Goal: Find specific page/section: Find specific page/section

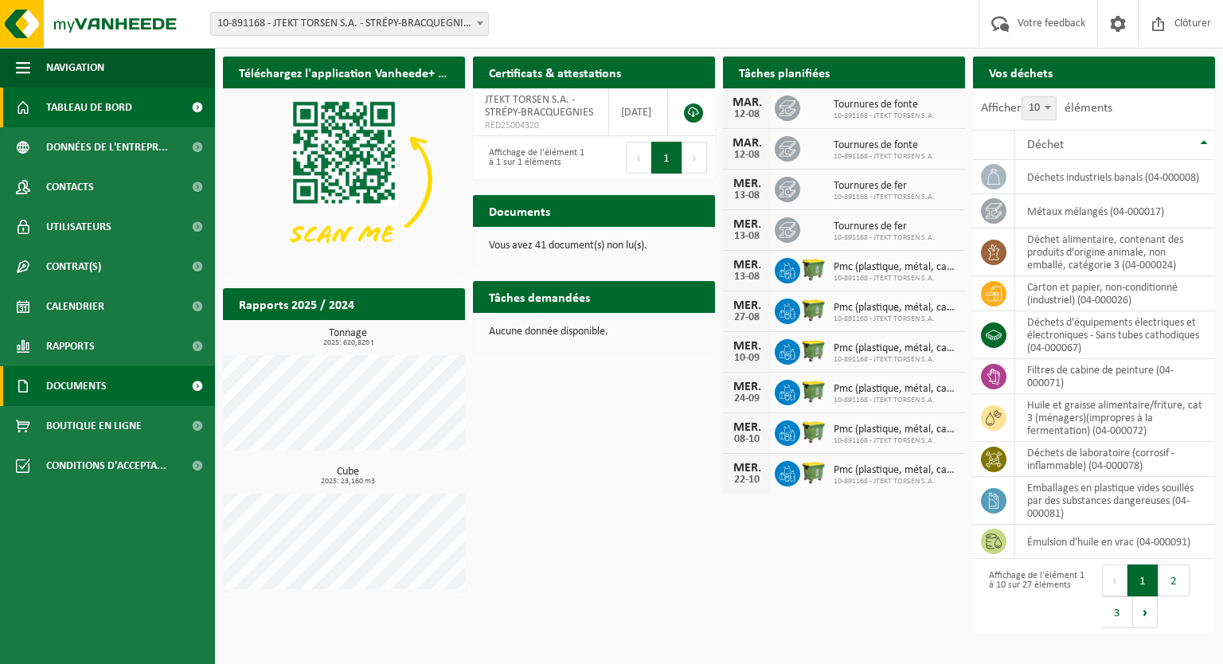
click at [78, 393] on span "Documents" at bounding box center [76, 386] width 61 height 40
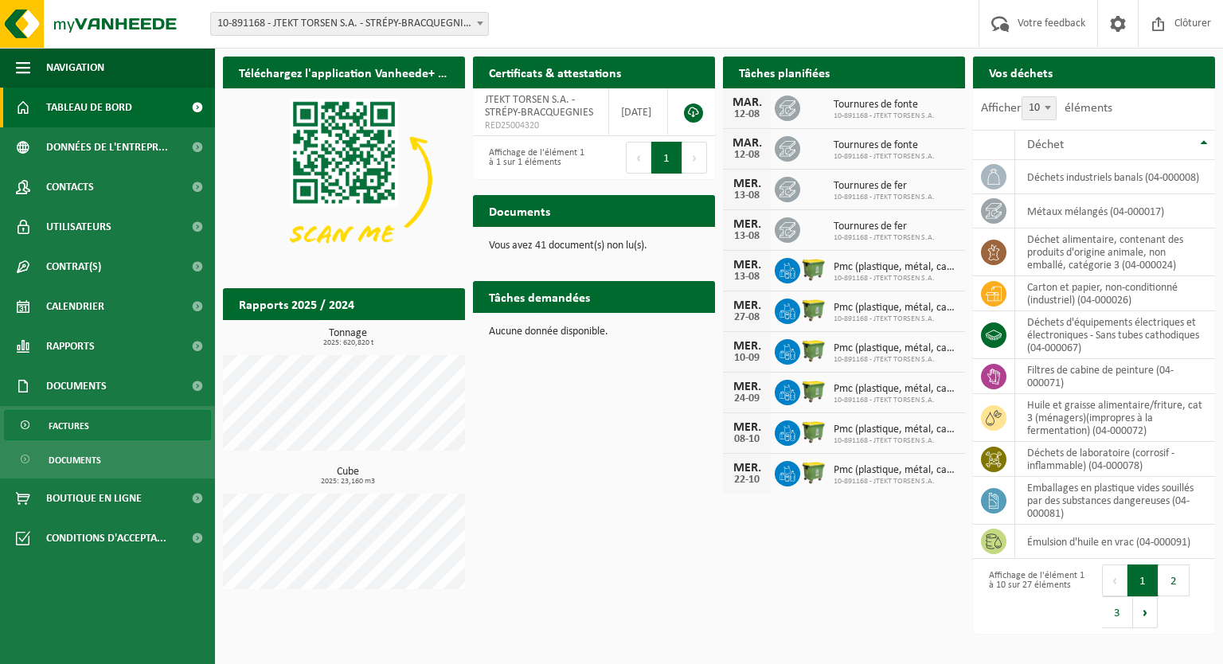
click at [110, 424] on link "Factures" at bounding box center [107, 425] width 207 height 30
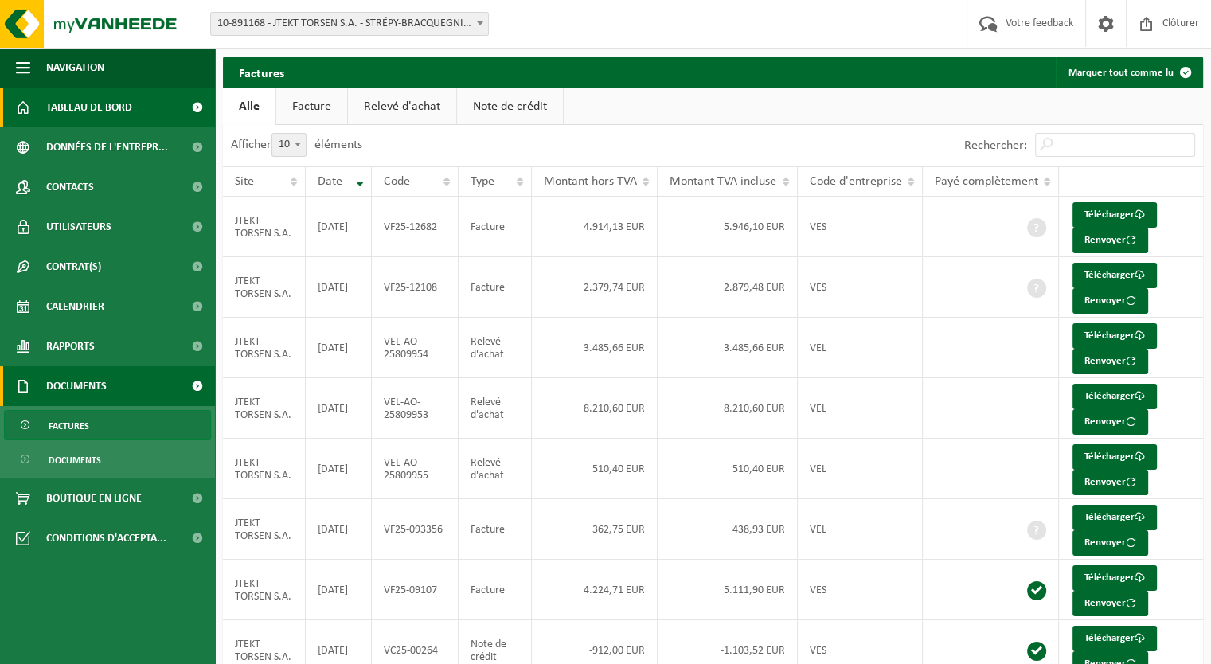
click at [109, 104] on span "Tableau de bord" at bounding box center [89, 108] width 86 height 40
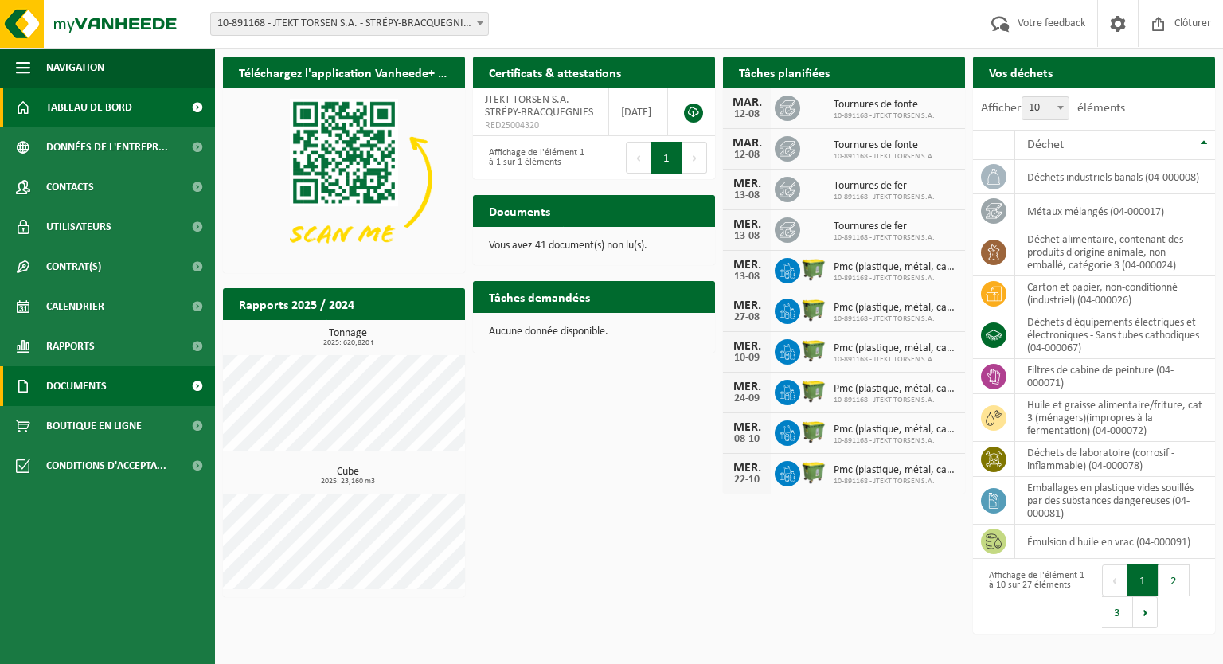
click at [77, 386] on span "Documents" at bounding box center [76, 386] width 61 height 40
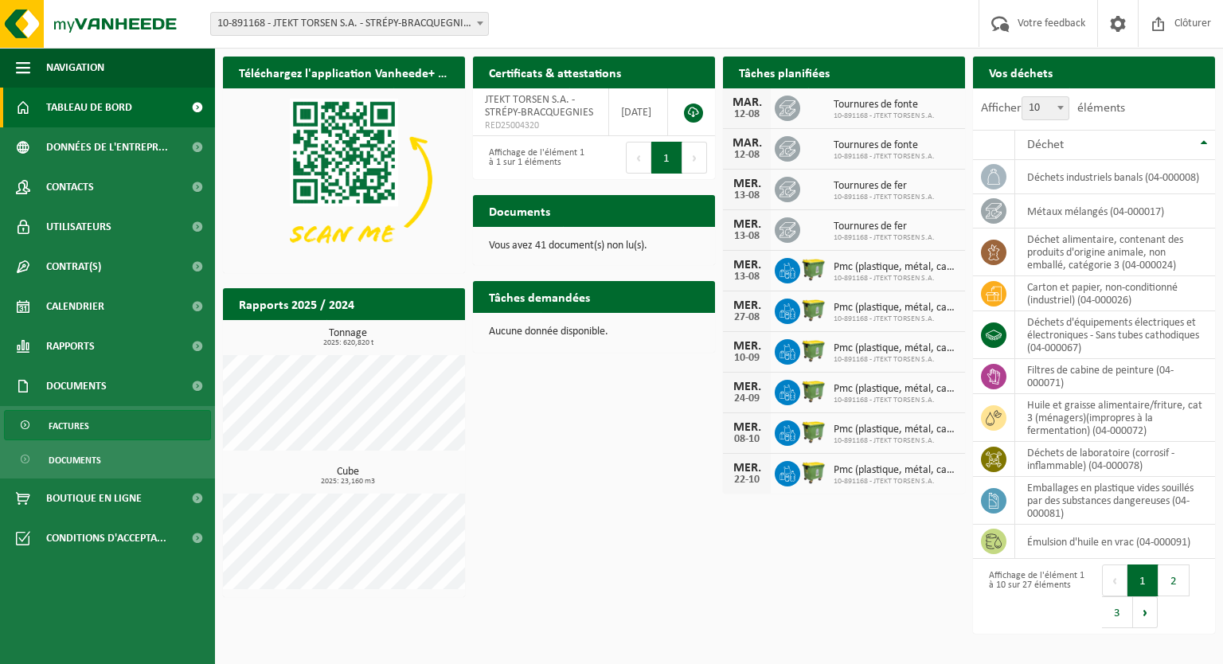
click at [80, 428] on span "Factures" at bounding box center [69, 426] width 41 height 30
